Goal: Task Accomplishment & Management: Use online tool/utility

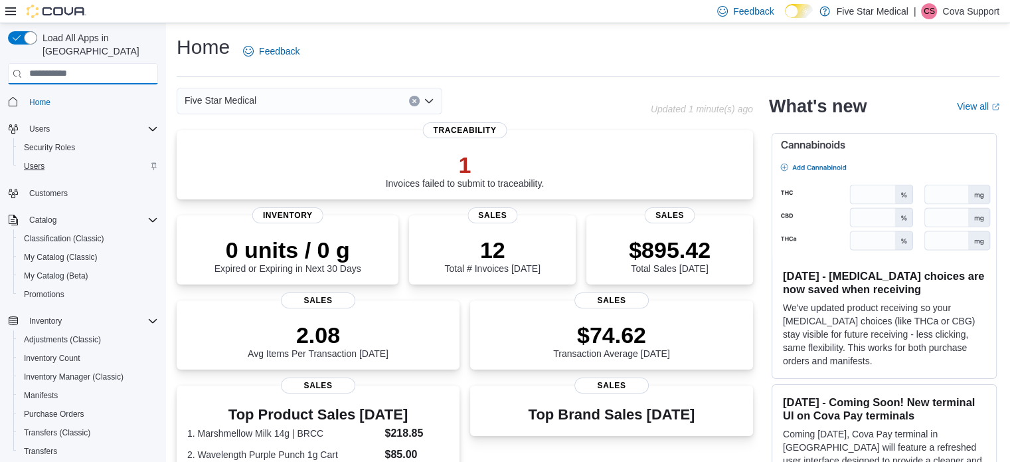
drag, startPoint x: 3, startPoint y: 206, endPoint x: 42, endPoint y: 151, distance: 68.0
click at [42, 151] on div "Load All Apps in New Hub Home Users Security Roles Users Customers Catalog Clas…" at bounding box center [83, 264] width 161 height 477
click at [39, 161] on span "Users" at bounding box center [34, 166] width 21 height 11
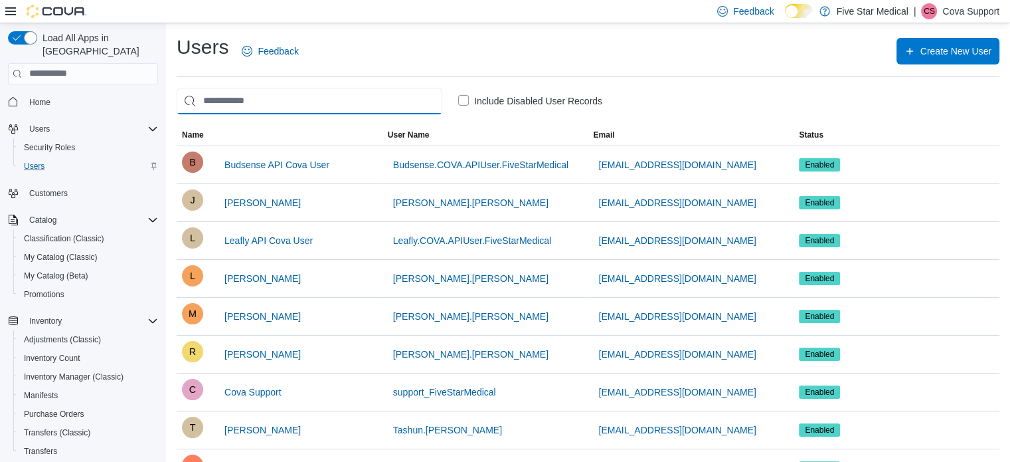
click at [258, 98] on input "search" at bounding box center [310, 101] width 266 height 27
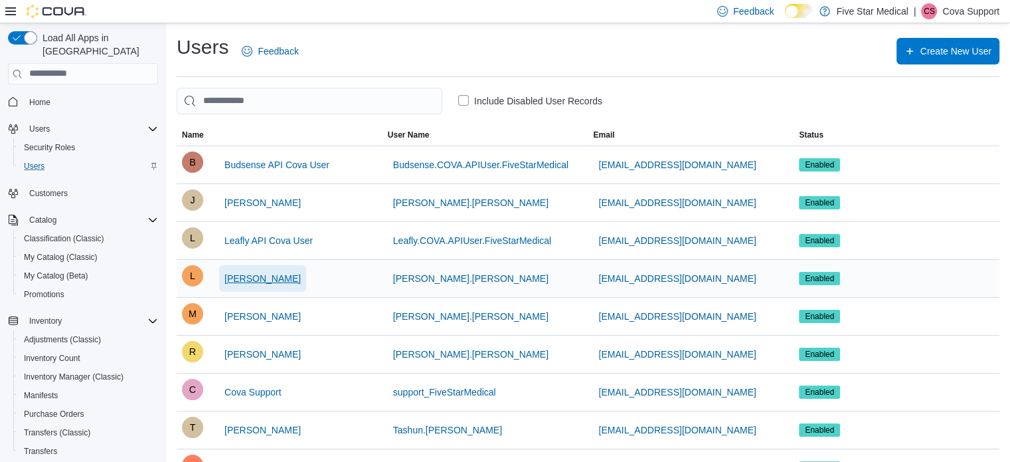
click at [270, 278] on span "Lindsey Criswell" at bounding box center [262, 278] width 76 height 13
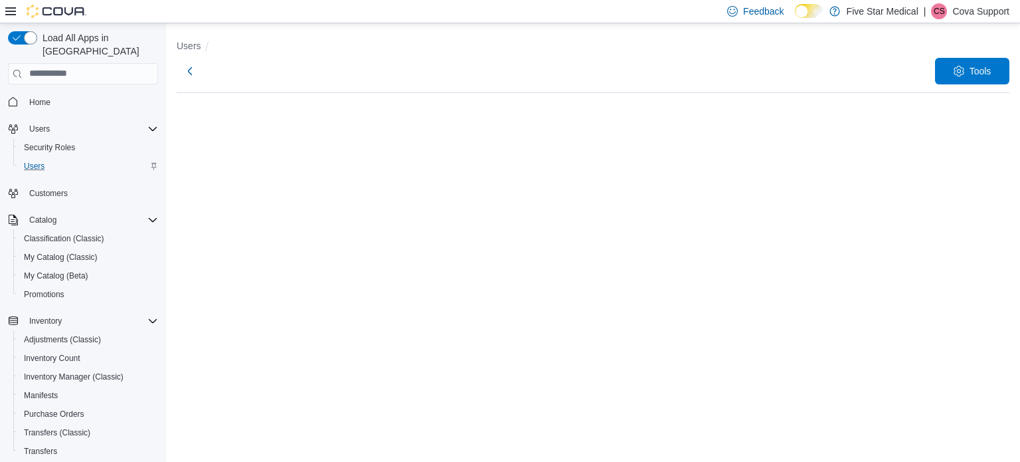
click at [974, 11] on p "Cova Support" at bounding box center [980, 11] width 57 height 16
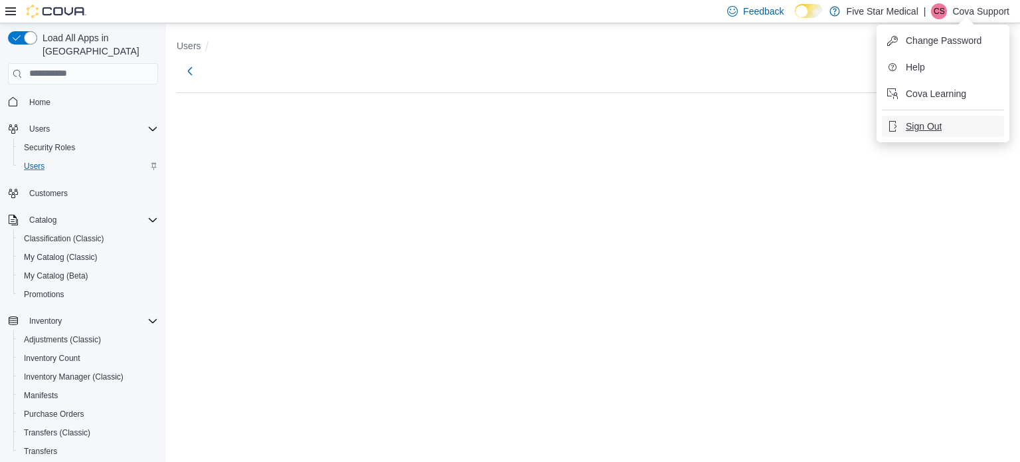
click at [934, 122] on span "Sign Out" at bounding box center [924, 126] width 36 height 13
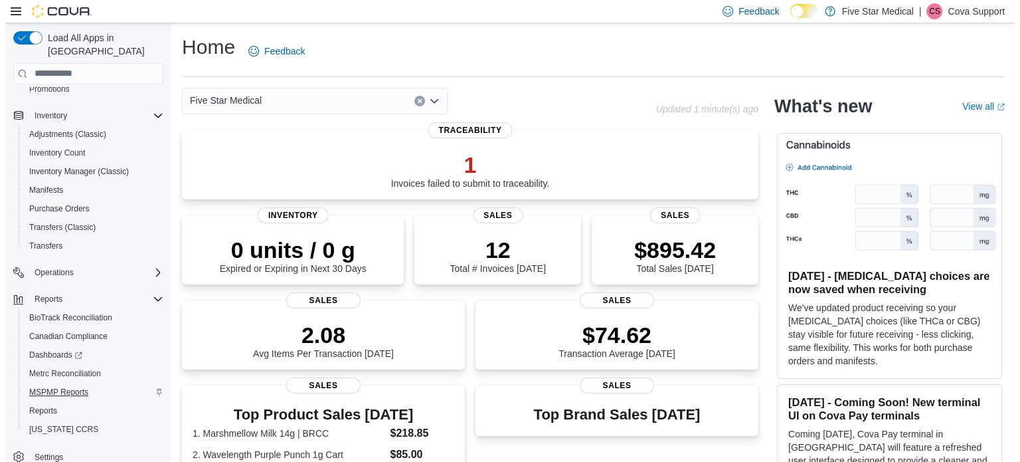
scroll to position [207, 0]
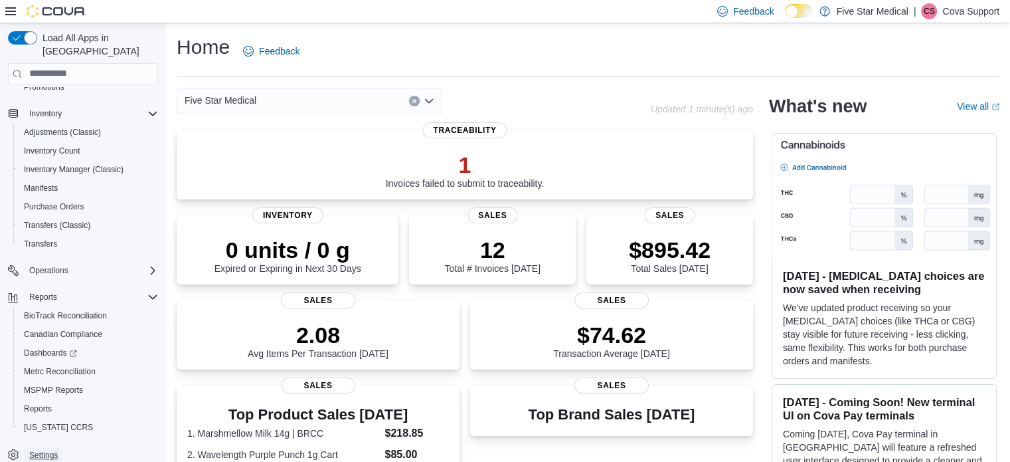
click at [48, 450] on span "Settings" at bounding box center [43, 455] width 29 height 11
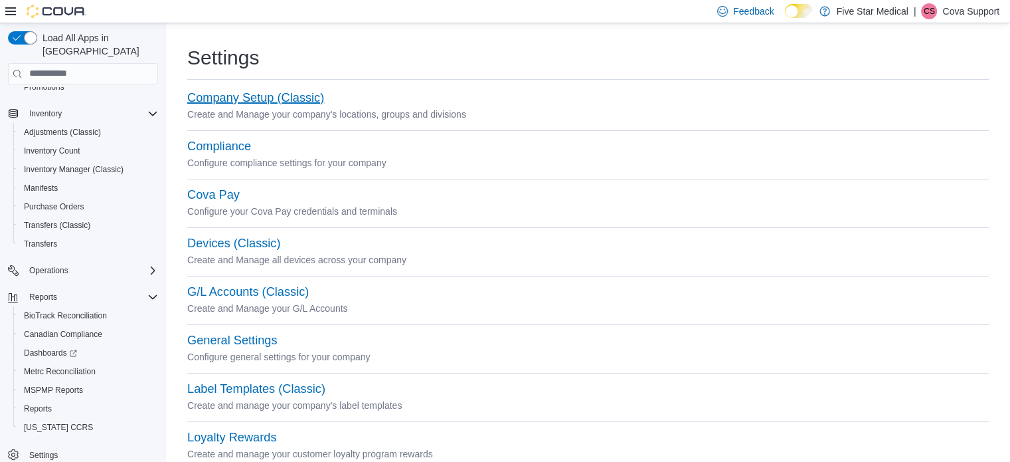
click at [239, 95] on button "Company Setup (Classic)" at bounding box center [255, 98] width 137 height 14
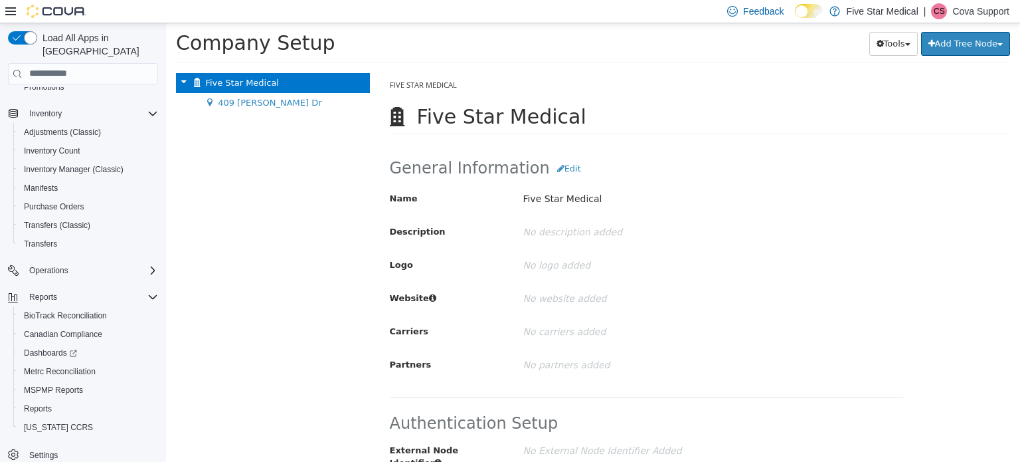
click at [974, 8] on p "Cova Support" at bounding box center [980, 11] width 57 height 16
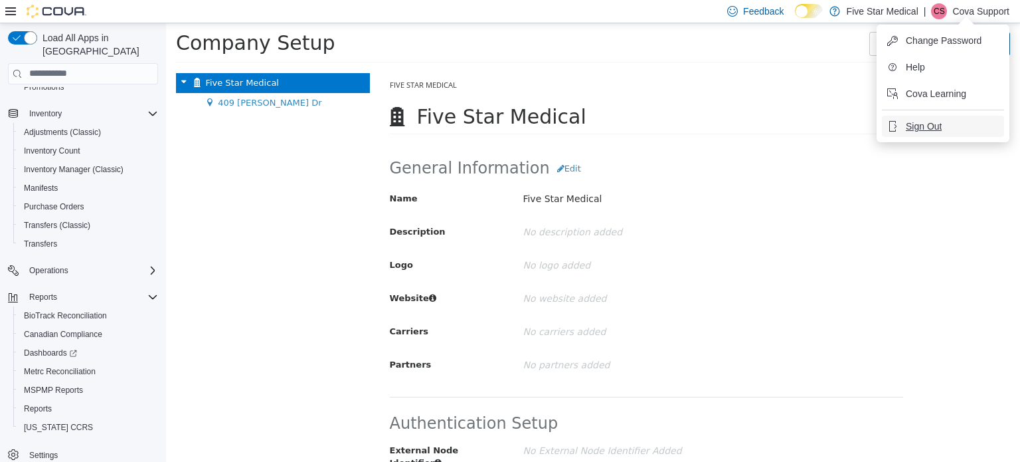
click at [926, 124] on span "Sign Out" at bounding box center [924, 126] width 36 height 13
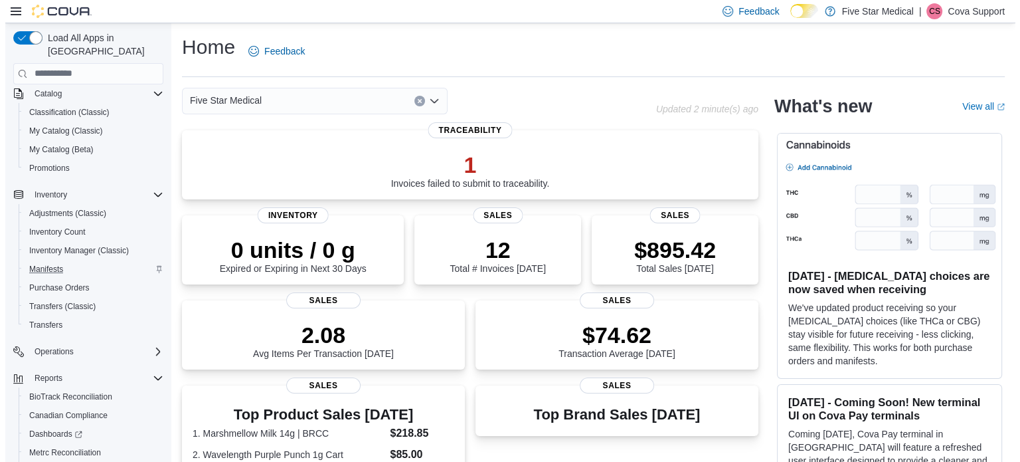
scroll to position [133, 0]
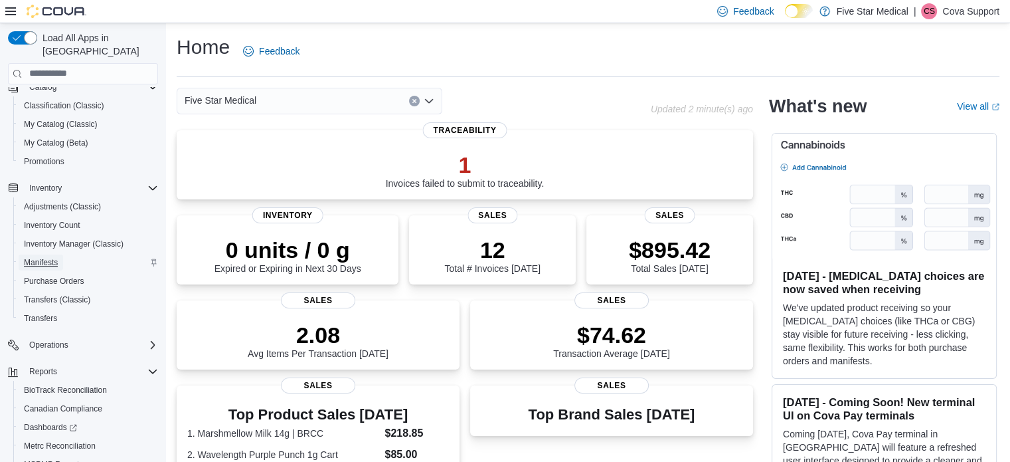
click at [35, 257] on span "Manifests" at bounding box center [41, 262] width 34 height 11
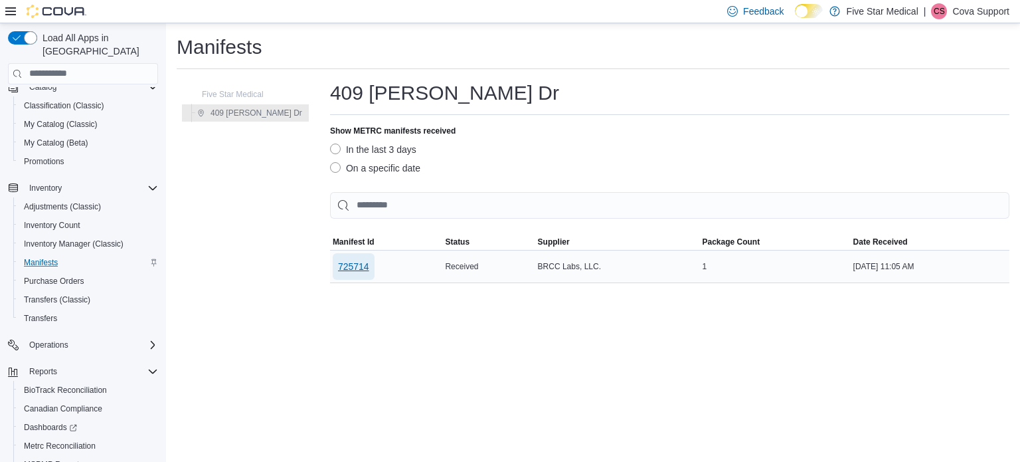
click at [338, 268] on span "725714" at bounding box center [353, 266] width 31 height 13
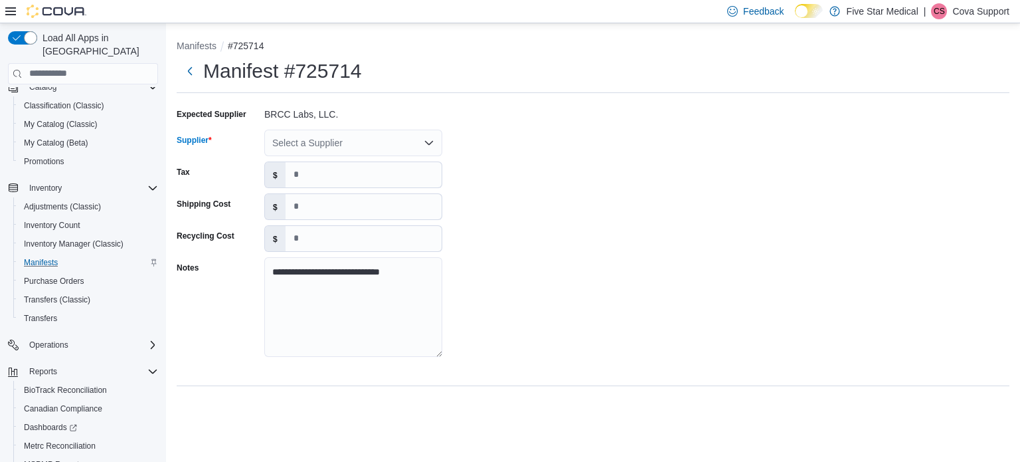
click at [300, 135] on div "Select a Supplier" at bounding box center [353, 142] width 178 height 27
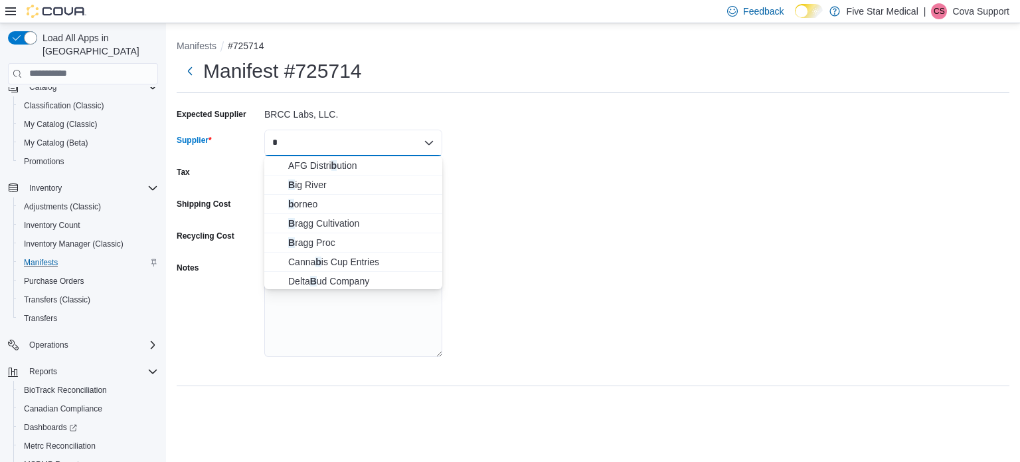
type input "*"
click at [321, 140] on div "*" at bounding box center [353, 142] width 178 height 27
click at [317, 180] on span "B ig River" at bounding box center [361, 184] width 146 height 13
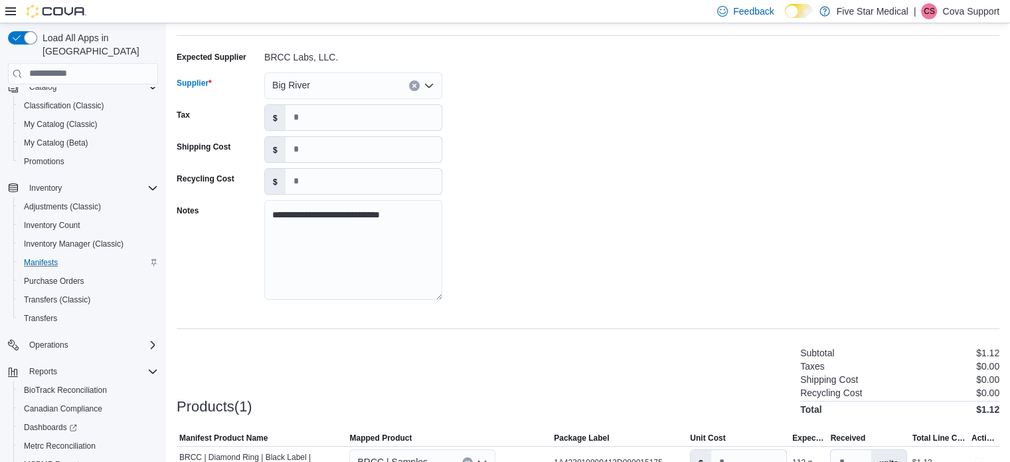
scroll to position [127, 0]
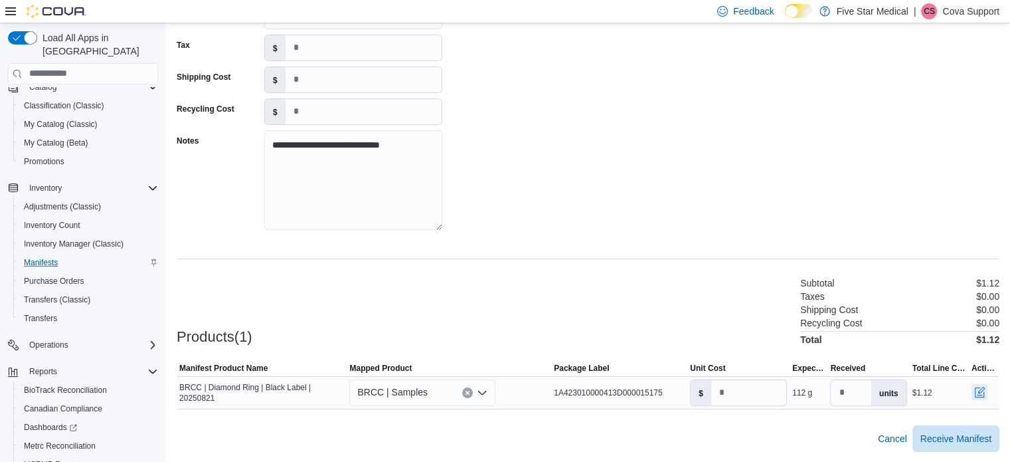
click at [987, 392] on button "button" at bounding box center [980, 392] width 16 height 16
click at [566, 238] on div "**********" at bounding box center [588, 110] width 823 height 266
click at [987, 391] on button "button" at bounding box center [980, 392] width 16 height 16
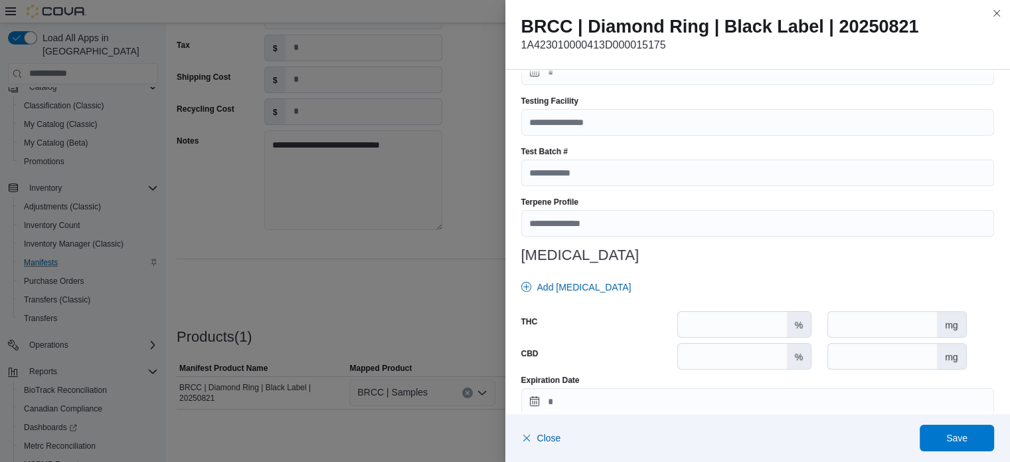
scroll to position [500, 0]
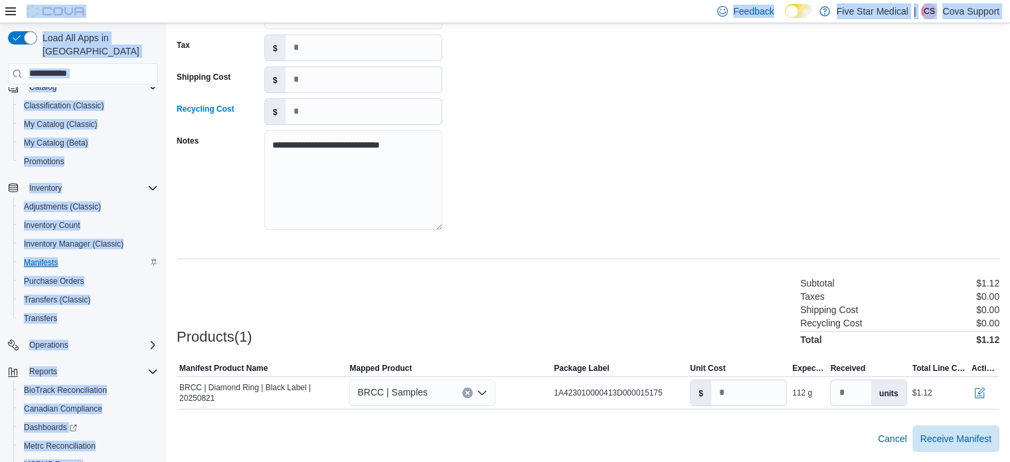
drag, startPoint x: 303, startPoint y: 98, endPoint x: 237, endPoint y: -80, distance: 189.7
click at [237, 0] on html "**********" at bounding box center [505, 104] width 1010 height 462
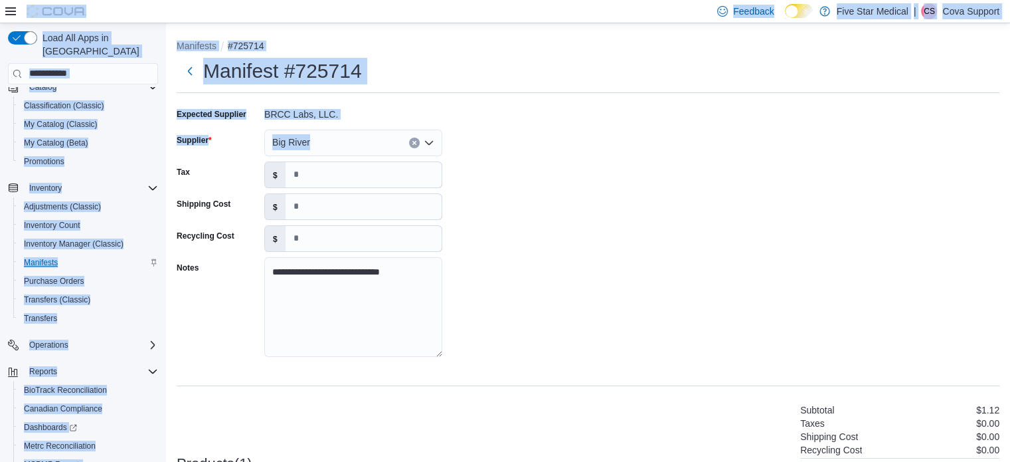
click at [563, 118] on div "**********" at bounding box center [588, 237] width 823 height 266
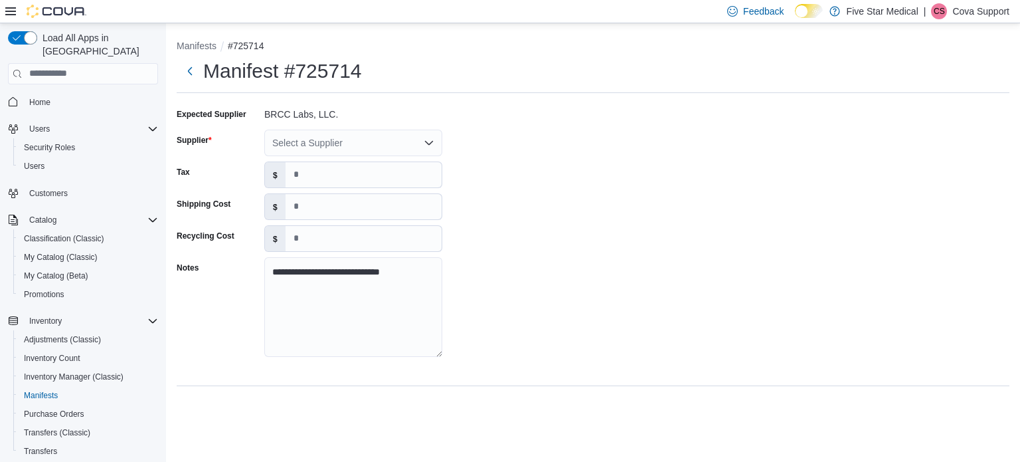
click at [531, 76] on div "Manifest #725714" at bounding box center [593, 71] width 833 height 27
click at [182, 74] on button "Next" at bounding box center [190, 70] width 27 height 27
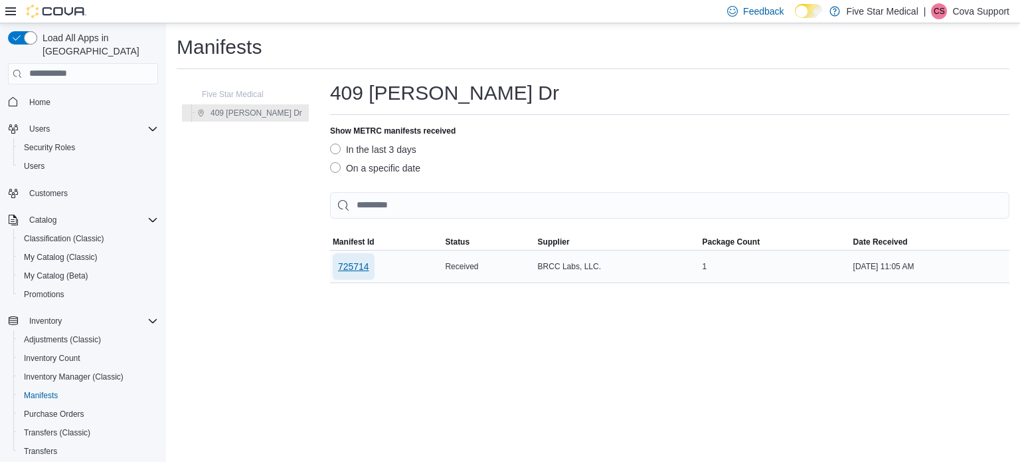
click at [338, 268] on span "725714" at bounding box center [353, 266] width 31 height 13
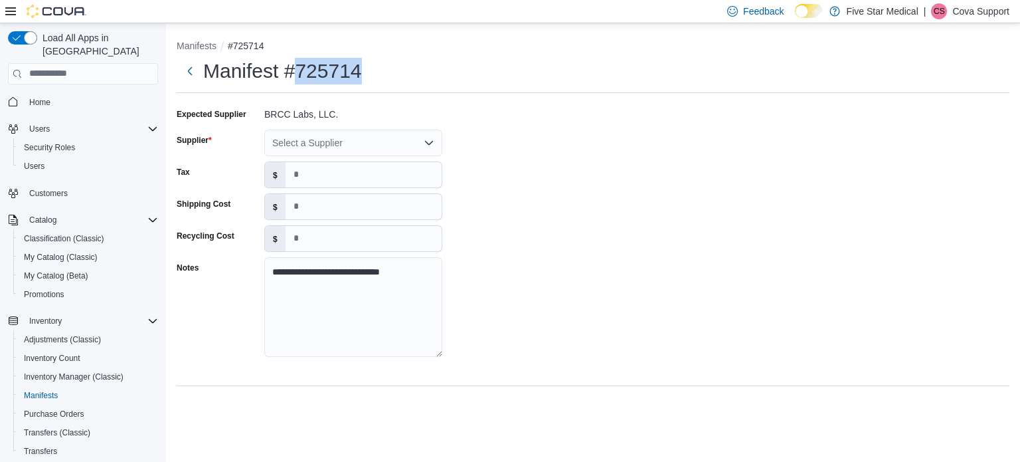
drag, startPoint x: 361, startPoint y: 69, endPoint x: 297, endPoint y: 68, distance: 63.8
click at [297, 68] on div "Manifest #725714" at bounding box center [593, 71] width 833 height 27
copy h1 "725714"
drag, startPoint x: 938, startPoint y: 177, endPoint x: 900, endPoint y: 175, distance: 37.3
click at [930, 180] on div "**********" at bounding box center [593, 237] width 833 height 266
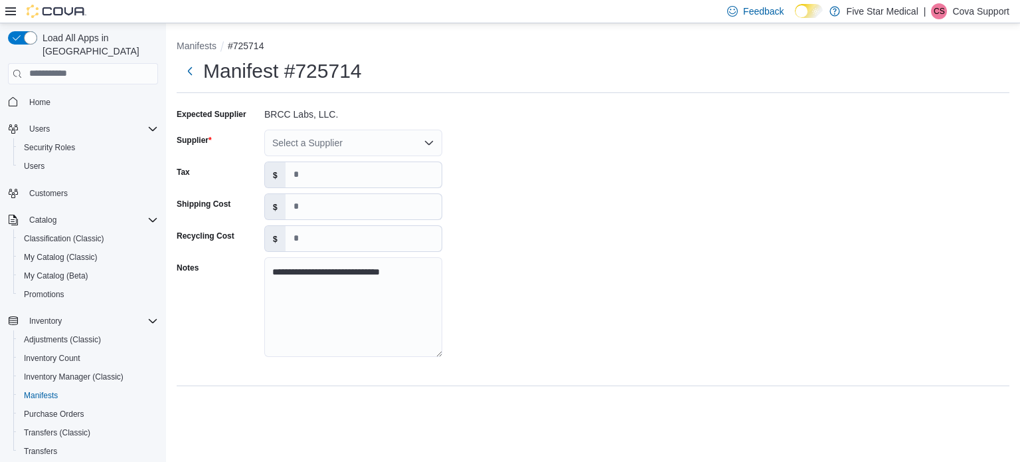
click at [570, 63] on div "Manifest #725714" at bounding box center [593, 71] width 833 height 27
click at [311, 137] on div "Select a Supplier" at bounding box center [353, 142] width 178 height 27
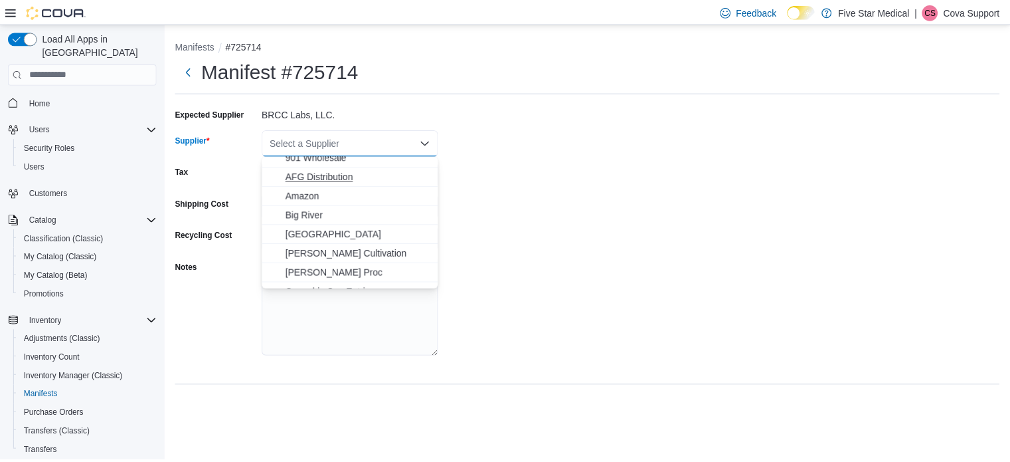
scroll to position [66, 0]
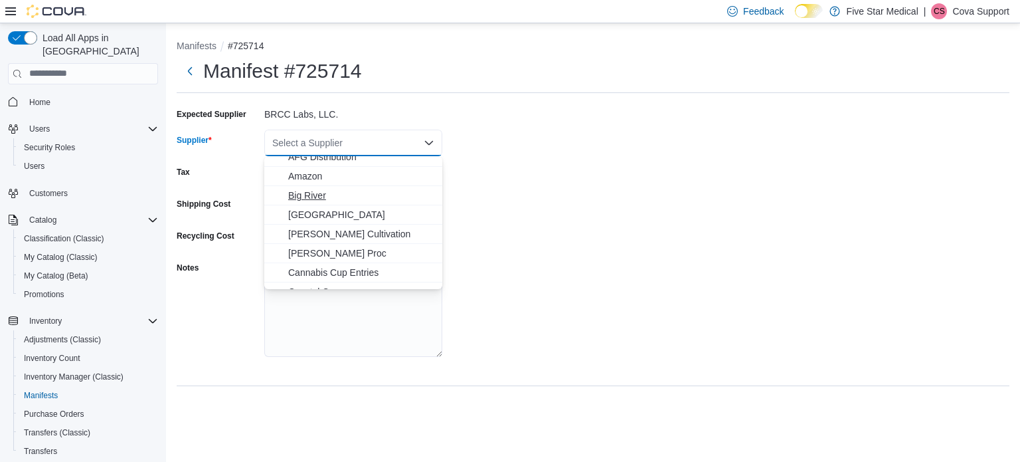
click at [319, 193] on span "Big River" at bounding box center [361, 195] width 146 height 13
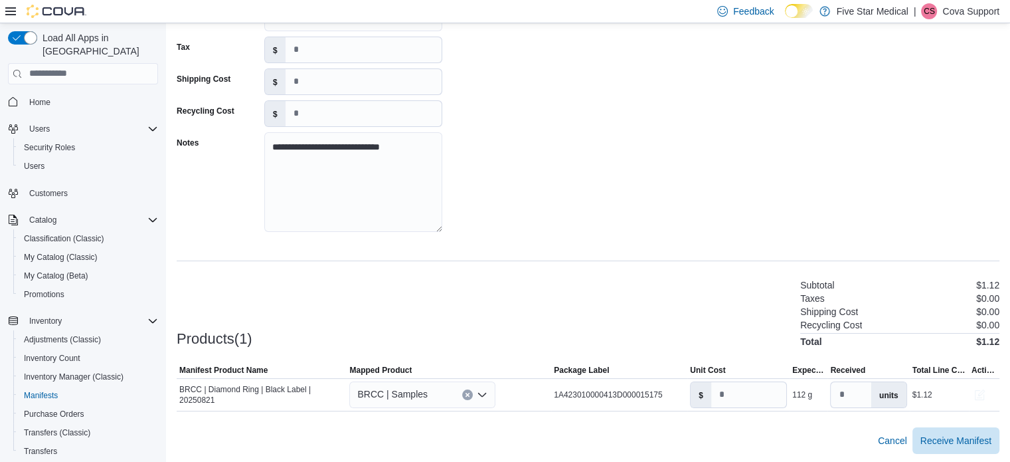
scroll to position [127, 0]
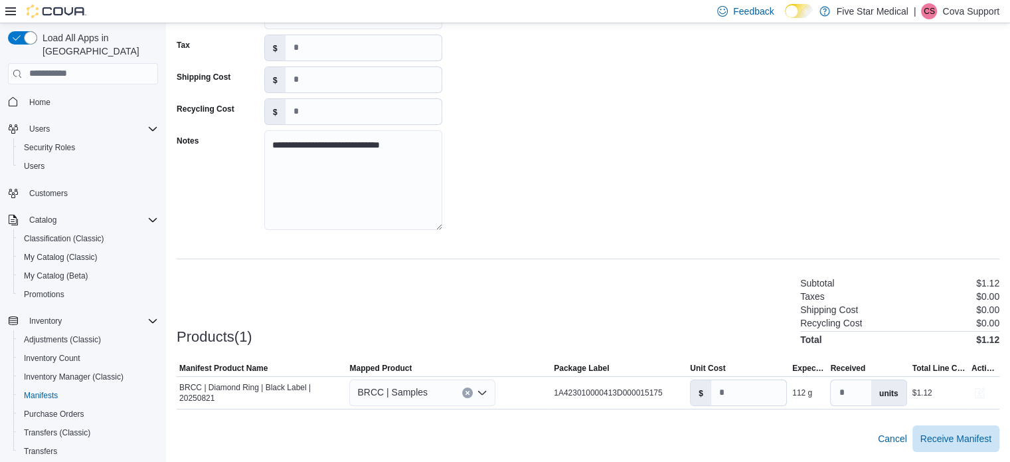
click at [349, 275] on div "Products(1) Subtotal $1.12 Taxes $0.00 Shipping Cost $0.00 Recycling Cost $0.00…" at bounding box center [588, 310] width 823 height 70
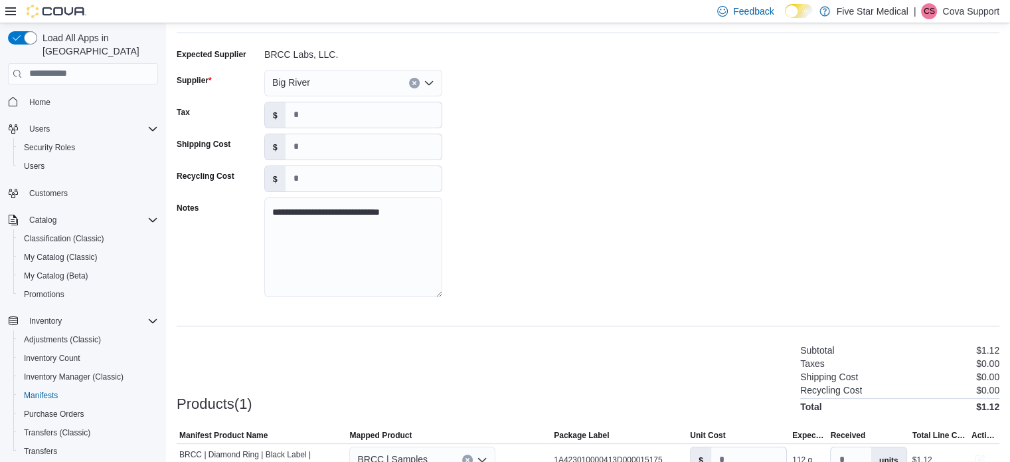
scroll to position [0, 0]
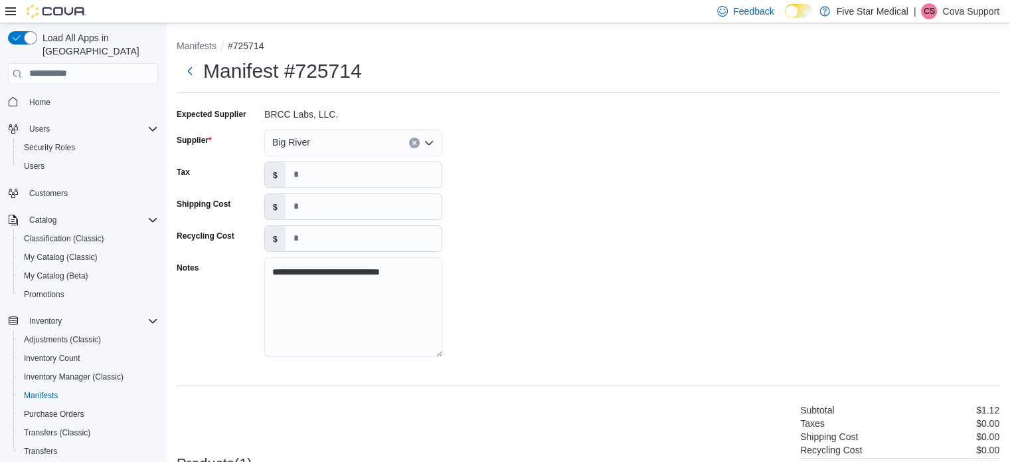
click at [497, 147] on div "**********" at bounding box center [588, 237] width 823 height 266
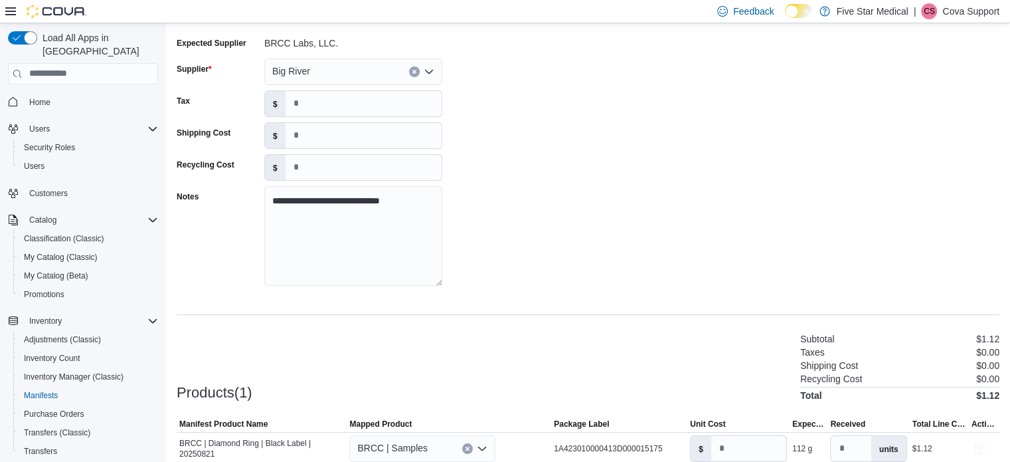
scroll to position [127, 0]
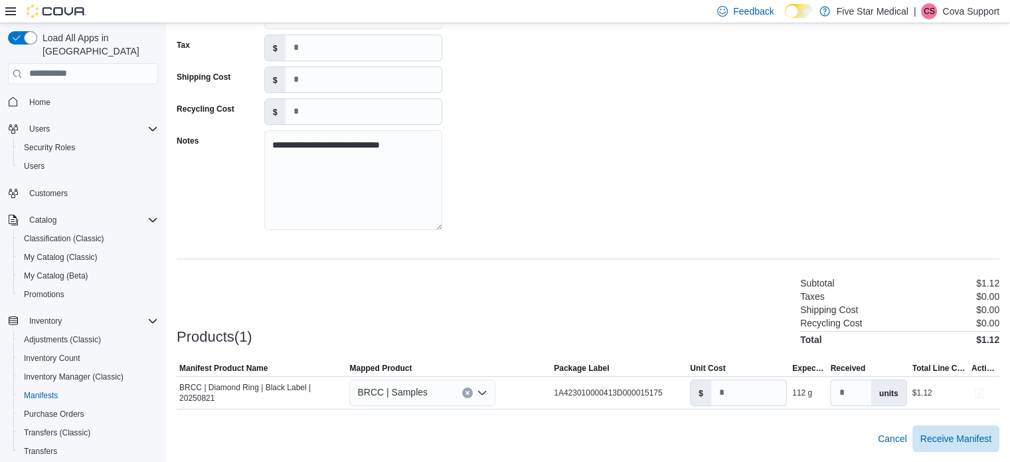
drag, startPoint x: 643, startPoint y: 432, endPoint x: 732, endPoint y: 430, distance: 89.0
click at [987, 392] on button "button" at bounding box center [980, 392] width 16 height 16
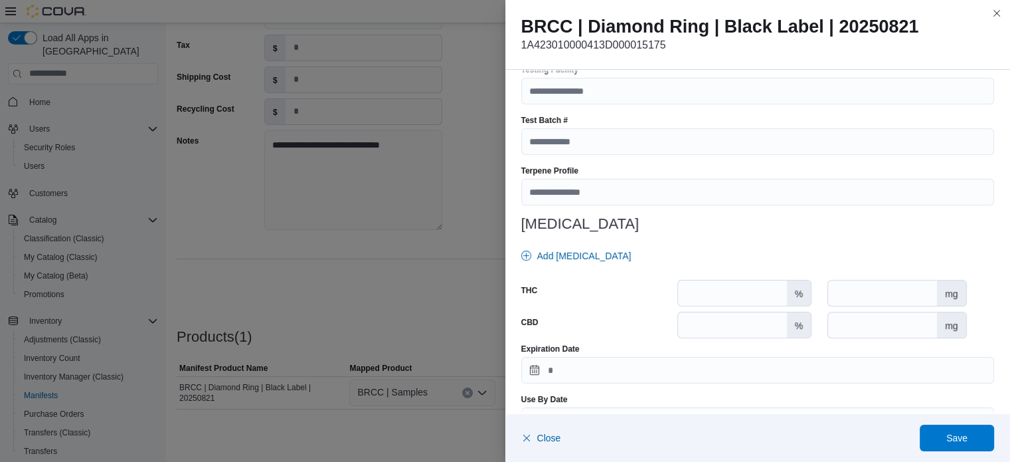
scroll to position [500, 0]
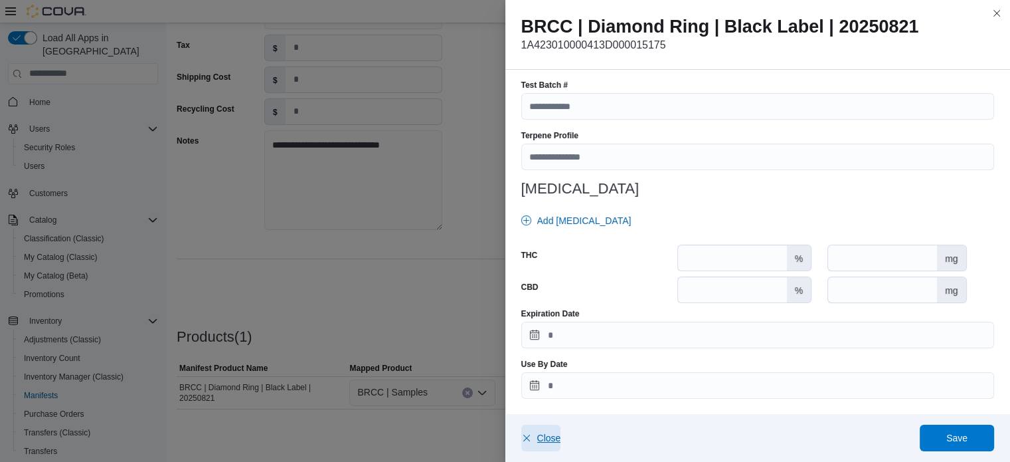
click at [522, 438] on icon "button" at bounding box center [526, 437] width 11 height 11
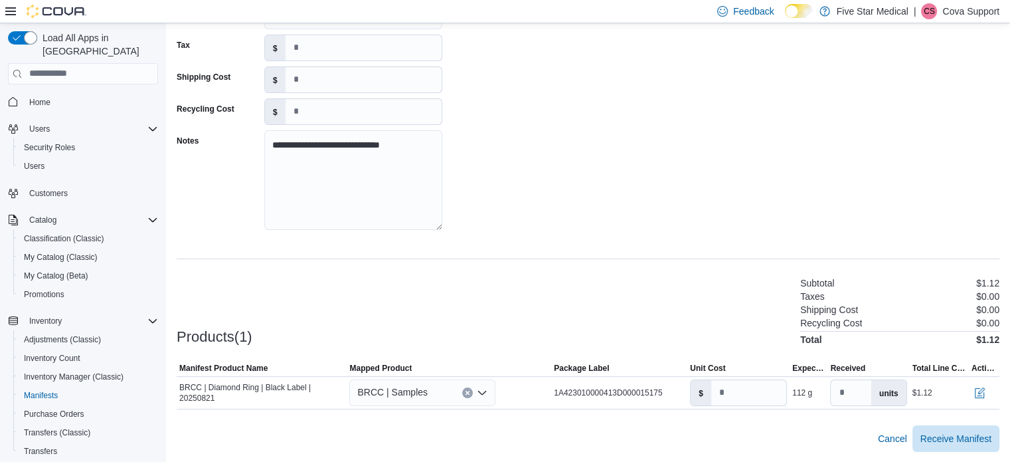
click at [393, 432] on div "Cancel Receive Manifest" at bounding box center [588, 438] width 823 height 27
click at [468, 392] on icon "Clear input" at bounding box center [467, 392] width 5 height 5
type input "*"
type input "***"
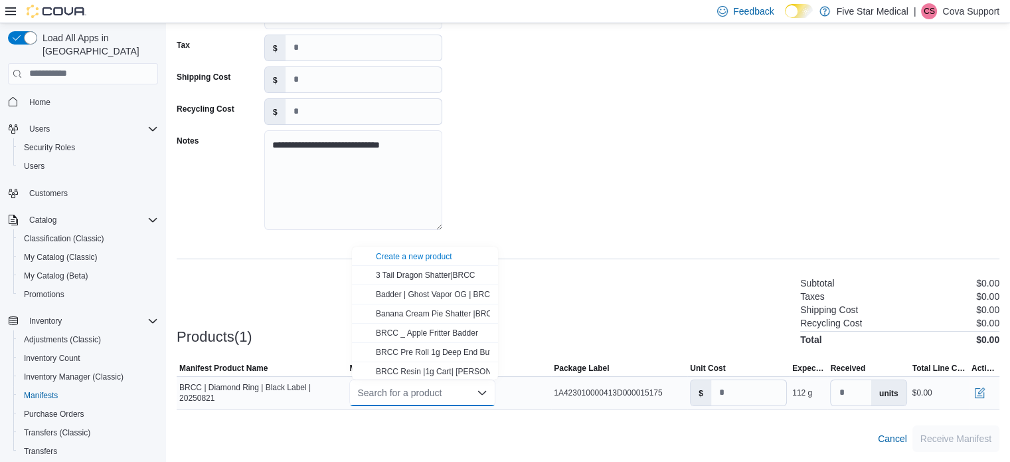
click at [415, 390] on div "Search for a product Combo box. Selected. Combo box input. Search for a product…" at bounding box center [422, 392] width 146 height 27
type input "**********"
click at [408, 334] on span "Diamond Ring14g |BRCC" at bounding box center [421, 332] width 90 height 9
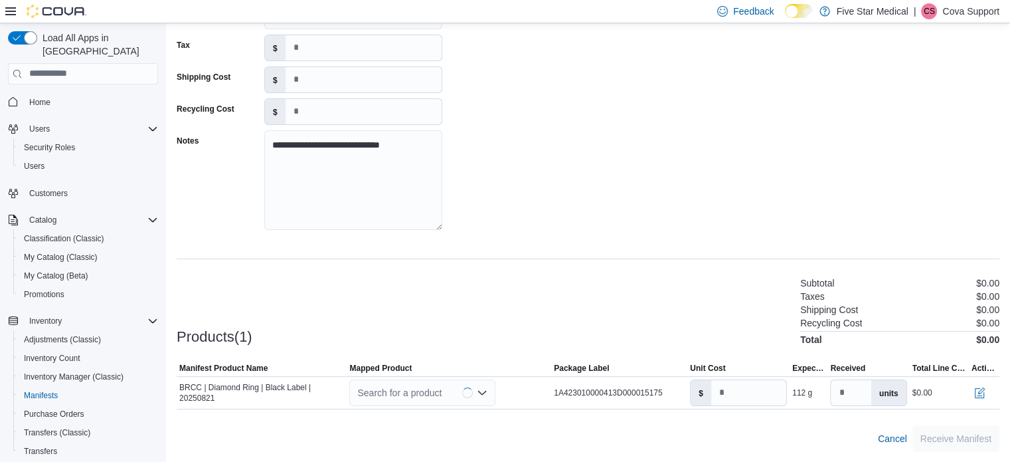
type input "**"
type input "*"
click at [562, 307] on div "Products(1) Subtotal $312.00 Taxes $0.00 Shipping Cost $0.00 Recycling Cost $0.…" at bounding box center [588, 310] width 823 height 70
click at [987, 393] on button "button" at bounding box center [980, 392] width 16 height 16
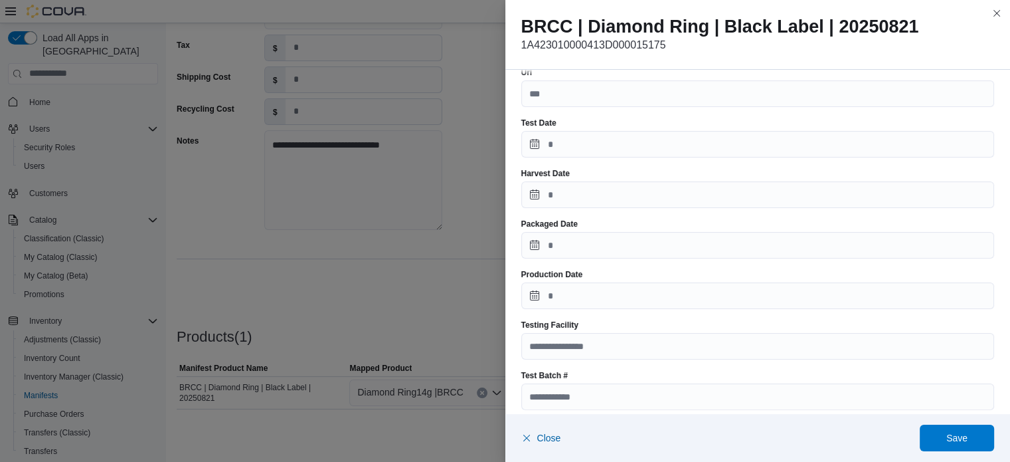
scroll to position [168, 0]
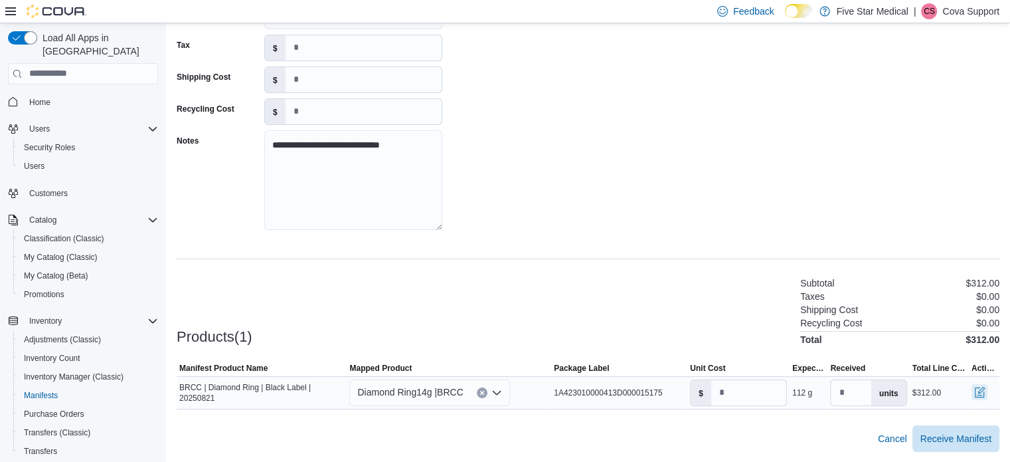
click at [987, 392] on button "button" at bounding box center [980, 392] width 16 height 16
click at [657, 162] on div "**********" at bounding box center [588, 110] width 823 height 266
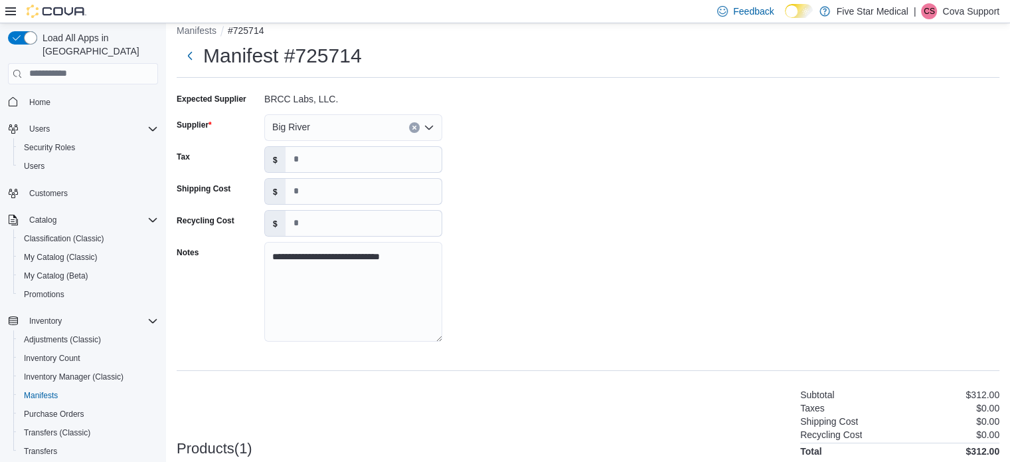
scroll to position [0, 0]
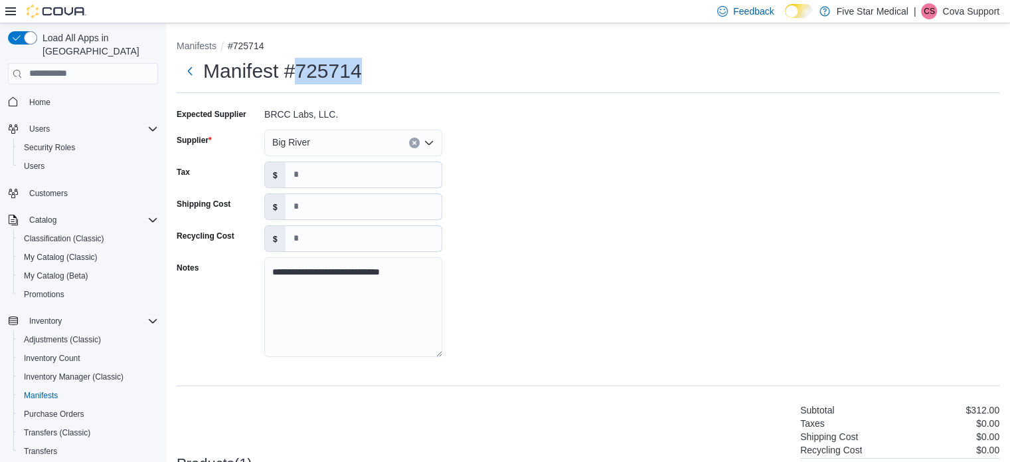
drag, startPoint x: 302, startPoint y: 68, endPoint x: 359, endPoint y: 70, distance: 56.5
click at [359, 70] on h1 "Manifest #725714" at bounding box center [282, 71] width 159 height 27
copy h1 "725714"
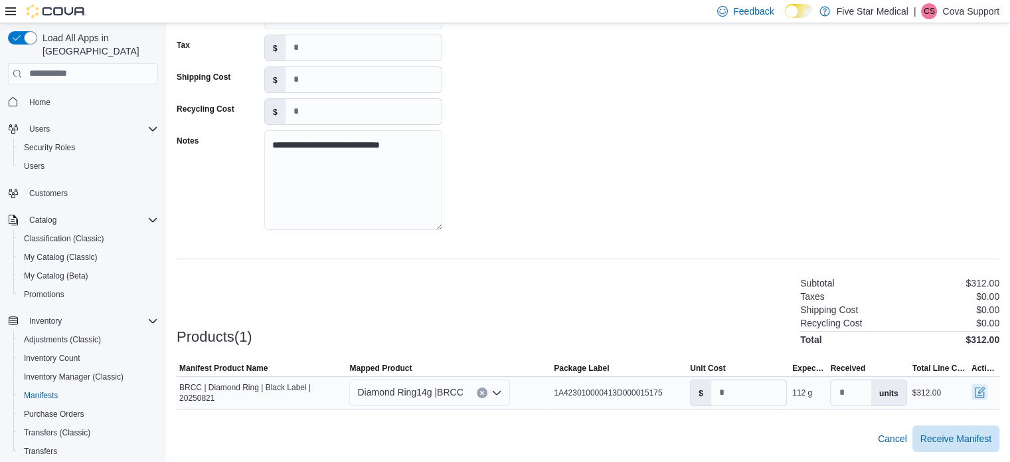
click at [987, 392] on button "button" at bounding box center [980, 392] width 16 height 16
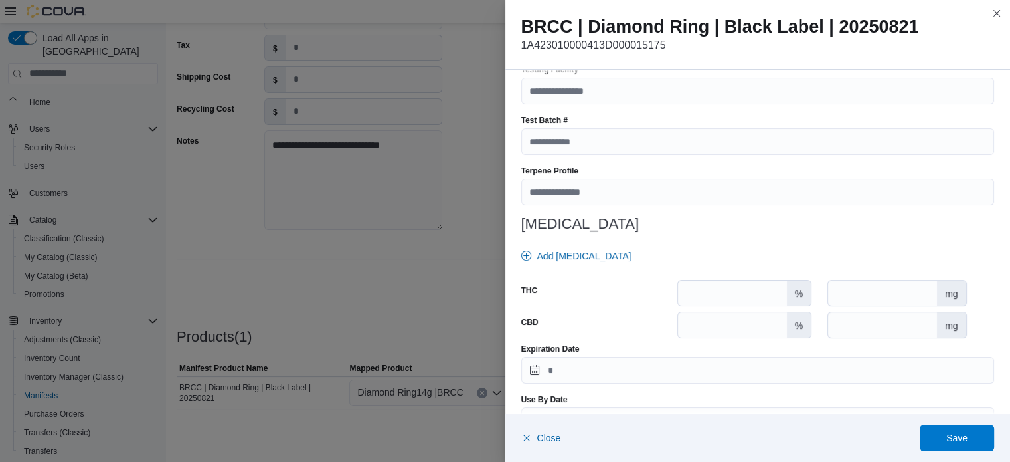
scroll to position [500, 0]
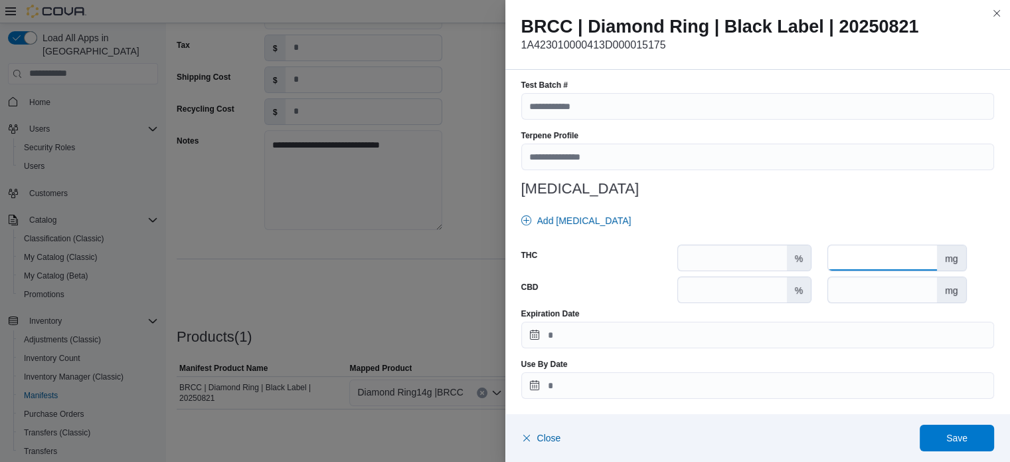
click at [869, 258] on input "number" at bounding box center [882, 257] width 109 height 25
drag, startPoint x: 414, startPoint y: 199, endPoint x: 424, endPoint y: 199, distance: 9.3
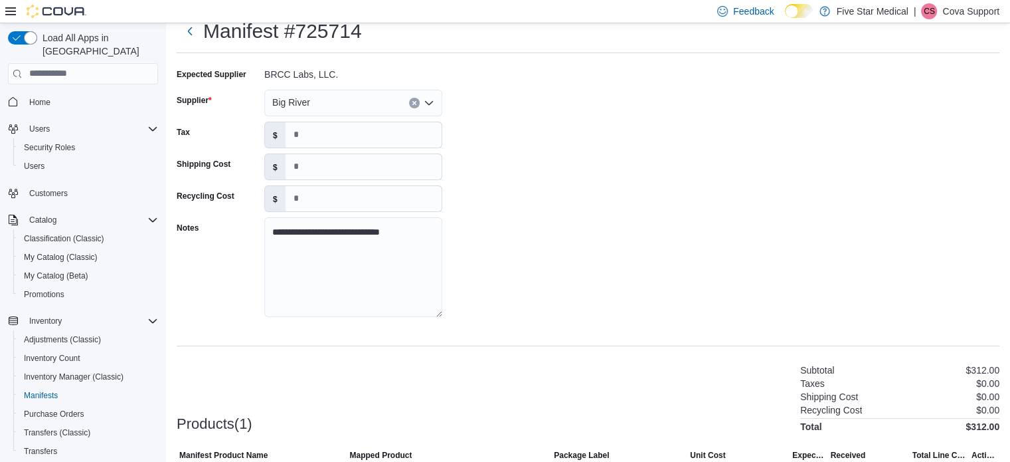
scroll to position [0, 0]
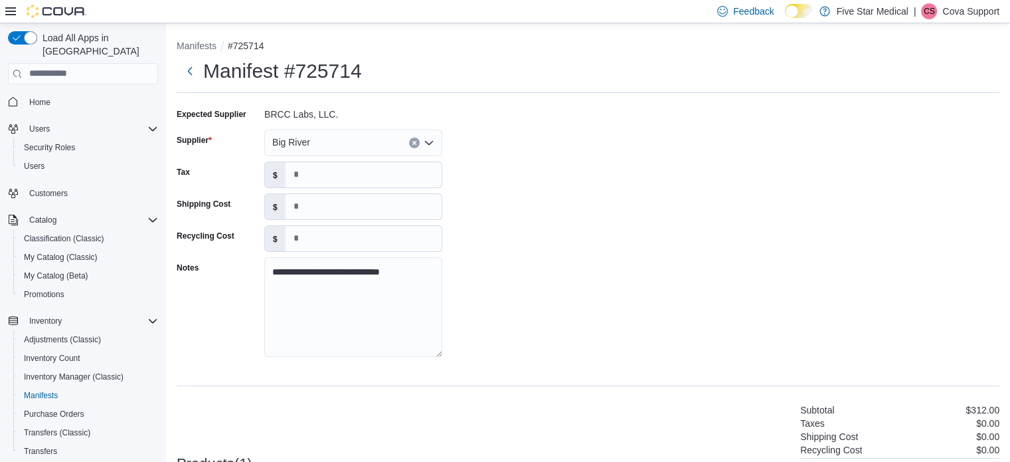
drag, startPoint x: 366, startPoint y: 86, endPoint x: 360, endPoint y: 71, distance: 15.8
click at [360, 71] on h1 "Manifest #725714" at bounding box center [282, 71] width 159 height 27
click at [332, 70] on h1 "Manifest #725714" at bounding box center [282, 71] width 159 height 27
click at [305, 71] on h1 "Manifest #725714" at bounding box center [282, 71] width 159 height 27
drag, startPoint x: 297, startPoint y: 69, endPoint x: 362, endPoint y: 71, distance: 65.1
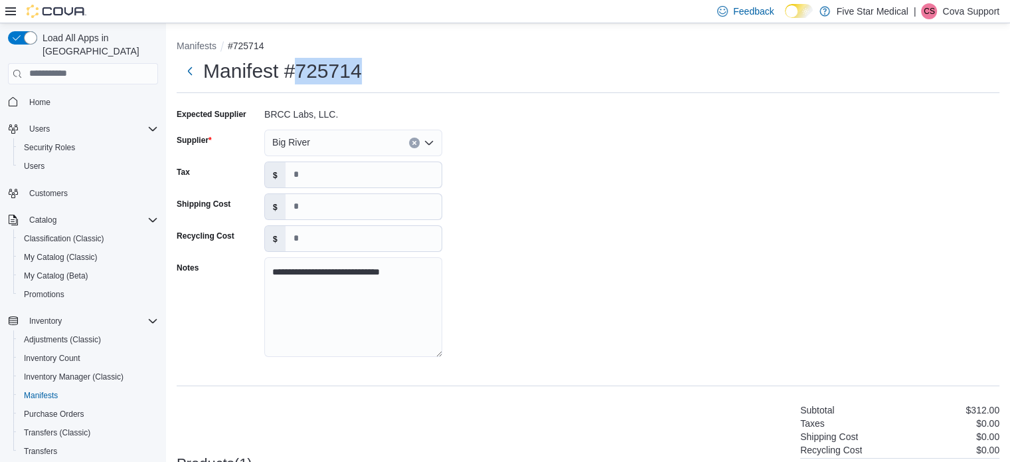
click at [362, 71] on div "Manifest #725714" at bounding box center [588, 71] width 823 height 27
copy h1 "725714"
click at [406, 66] on div "Manifest #725714" at bounding box center [588, 71] width 823 height 27
drag, startPoint x: 338, startPoint y: 68, endPoint x: 295, endPoint y: 66, distance: 43.2
click at [295, 66] on div "Manifest #725714" at bounding box center [588, 71] width 823 height 27
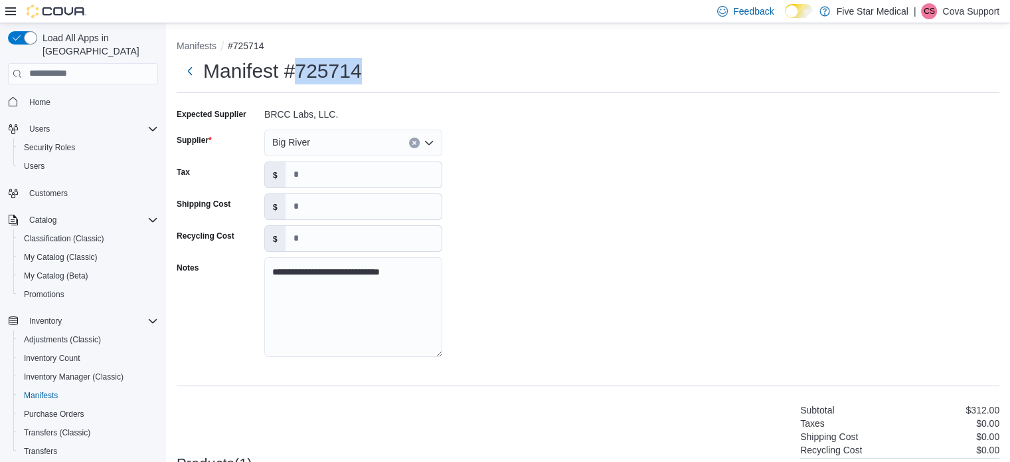
copy h1 "725714"
click at [983, 11] on p "Cova Support" at bounding box center [970, 11] width 57 height 16
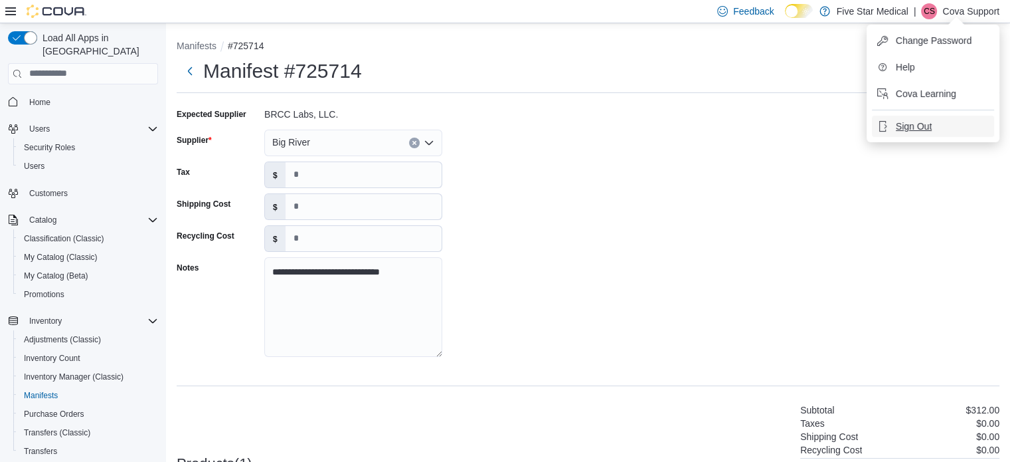
click at [916, 125] on span "Sign Out" at bounding box center [914, 126] width 36 height 13
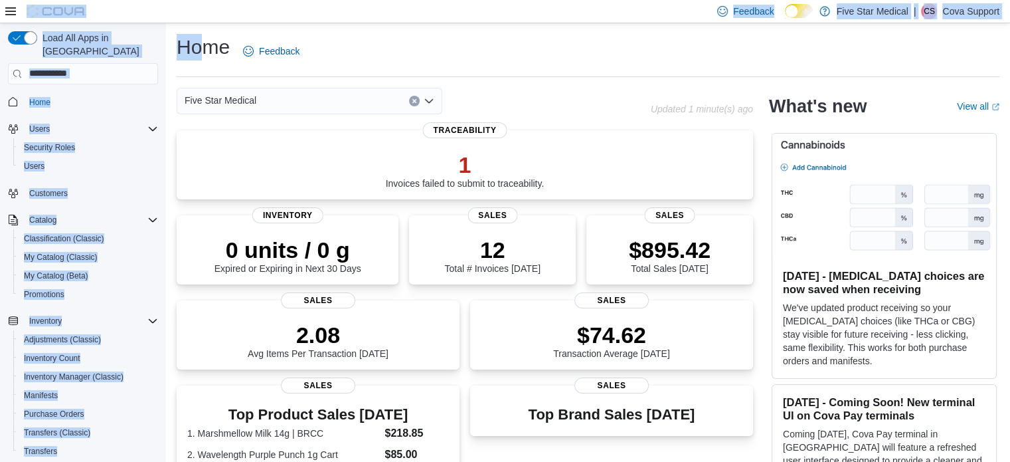
drag, startPoint x: 426, startPoint y: 114, endPoint x: 263, endPoint y: -80, distance: 253.5
click at [263, 0] on html "Feedback Dark Mode Five Star Medical | [PERSON_NAME] Support Load All Apps in N…" at bounding box center [505, 231] width 1010 height 462
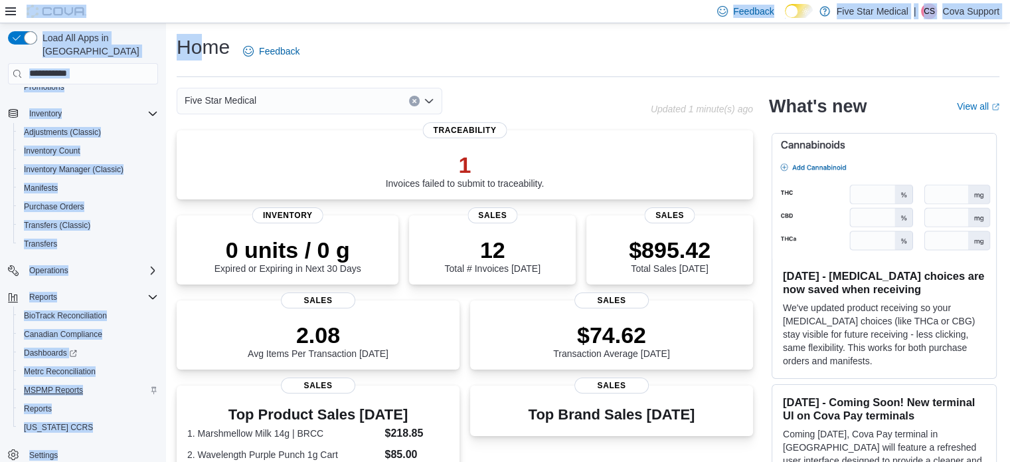
scroll to position [66, 0]
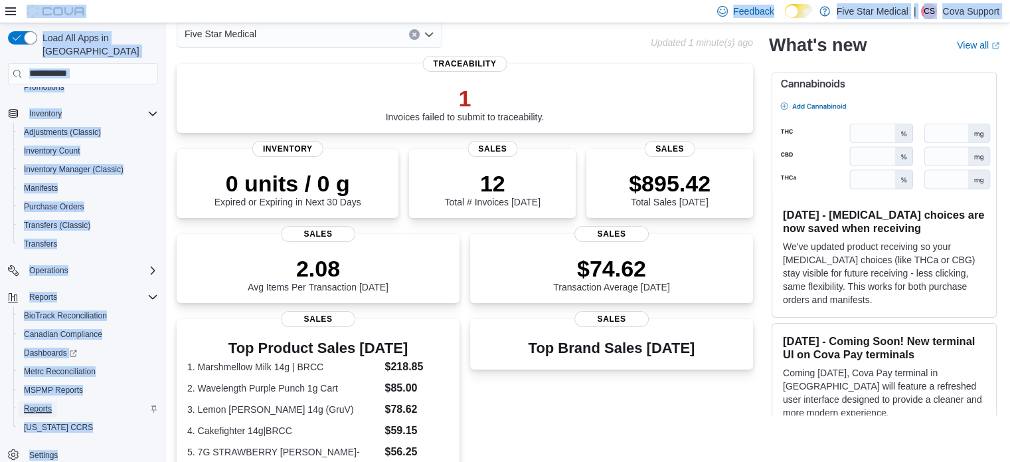
click at [36, 403] on span "Reports" at bounding box center [38, 408] width 28 height 11
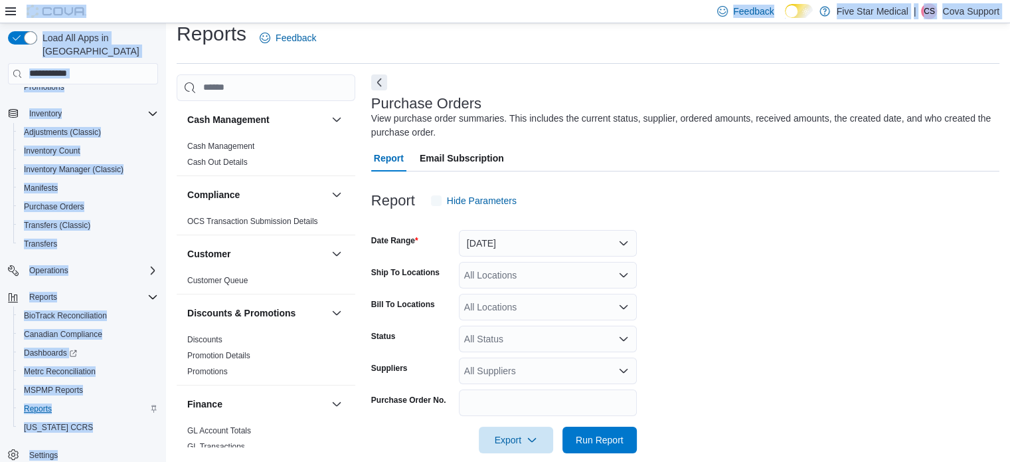
scroll to position [31, 0]
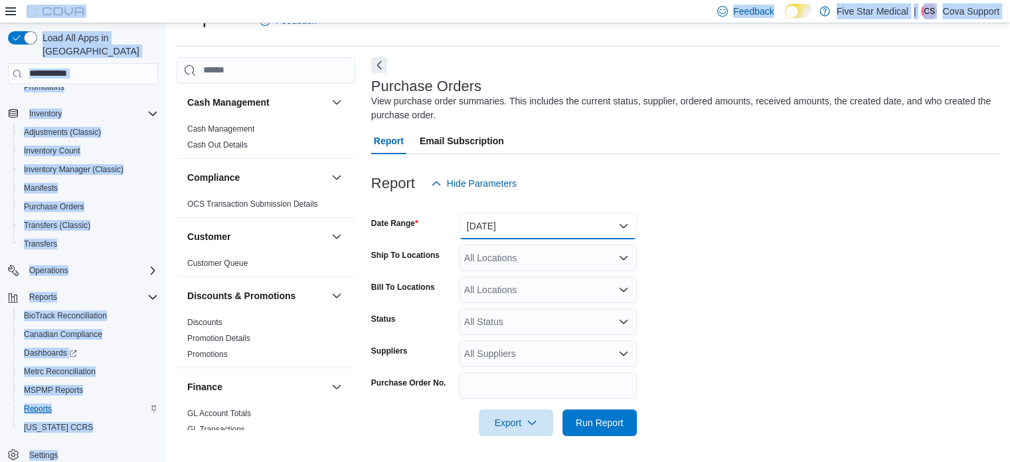
click at [499, 225] on button "[DATE]" at bounding box center [548, 225] width 178 height 27
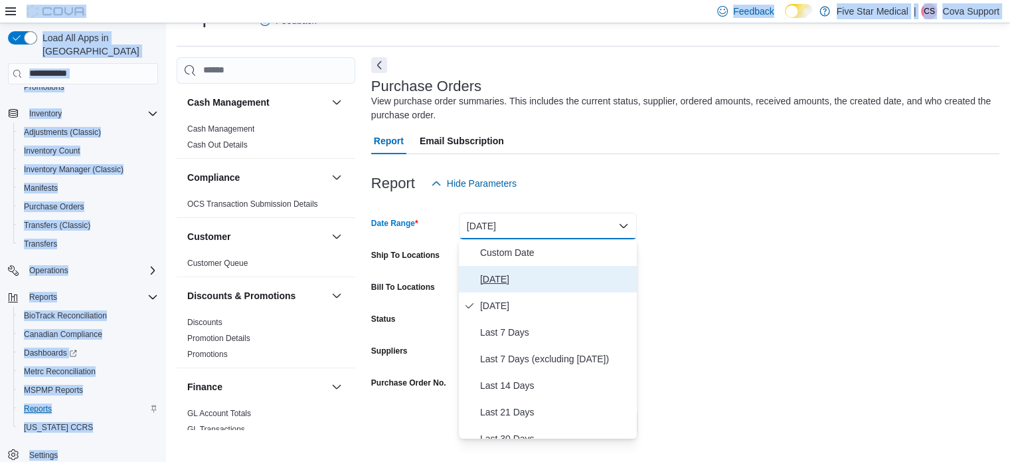
click at [507, 281] on span "[DATE]" at bounding box center [555, 279] width 151 height 16
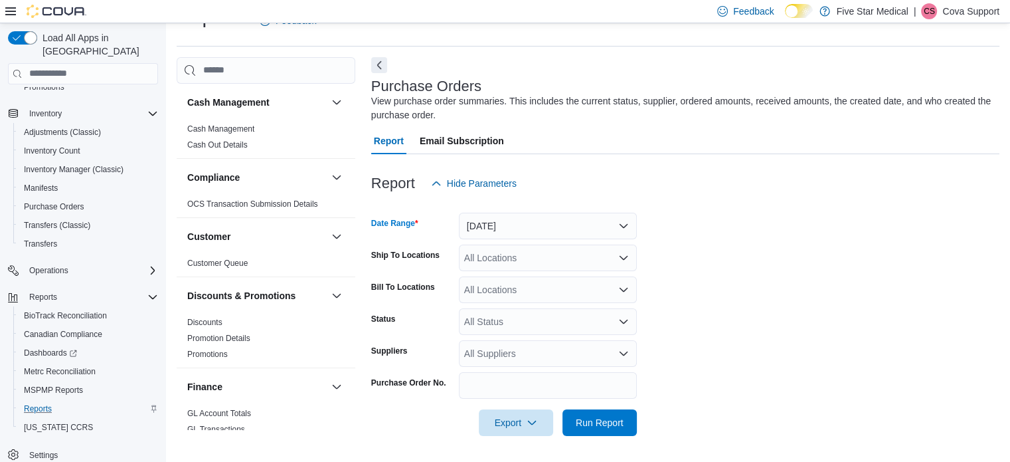
drag, startPoint x: 712, startPoint y: 340, endPoint x: 638, endPoint y: 371, distance: 80.0
click at [705, 343] on form "Date Range [DATE] Ship To Locations All Locations Bill To Locations All Locatio…" at bounding box center [685, 316] width 628 height 239
click at [592, 424] on span "Run Report" at bounding box center [600, 421] width 48 height 13
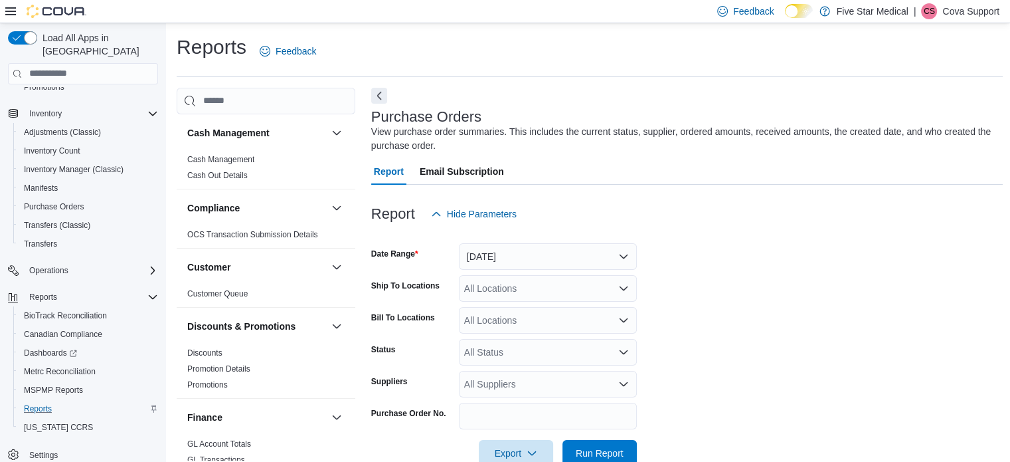
click at [958, 7] on p "Cova Support" at bounding box center [970, 11] width 57 height 16
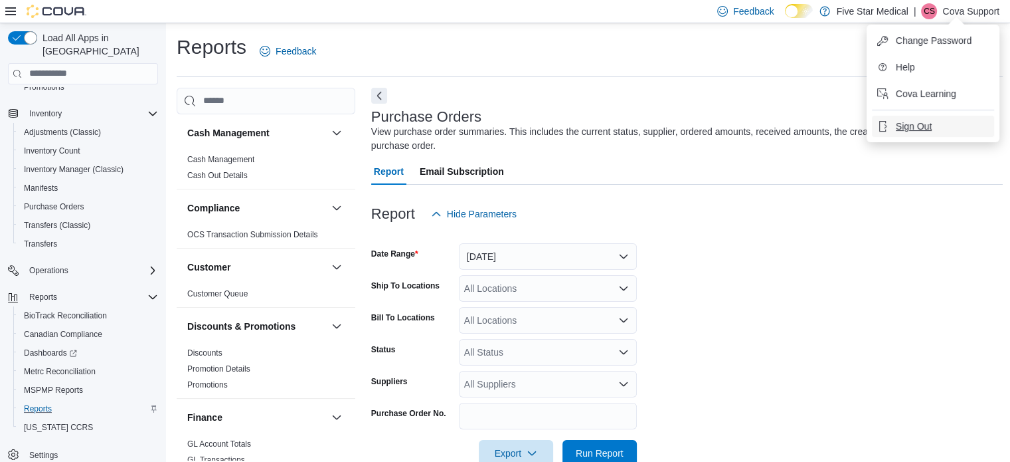
click at [914, 123] on span "Sign Out" at bounding box center [914, 126] width 36 height 13
